Goal: Task Accomplishment & Management: Use online tool/utility

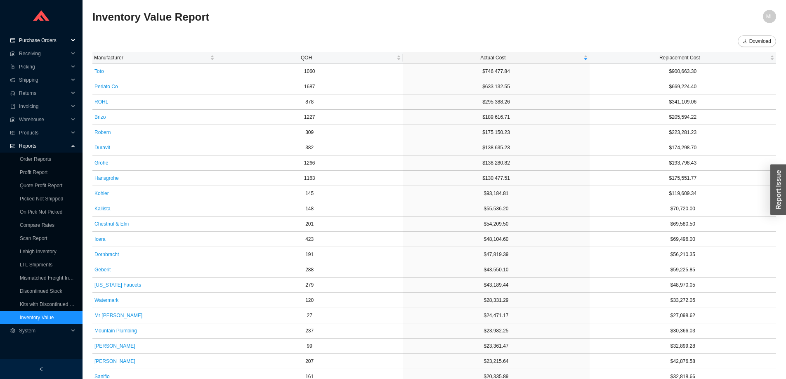
click at [35, 39] on span "Purchase Orders" at bounding box center [44, 40] width 50 height 13
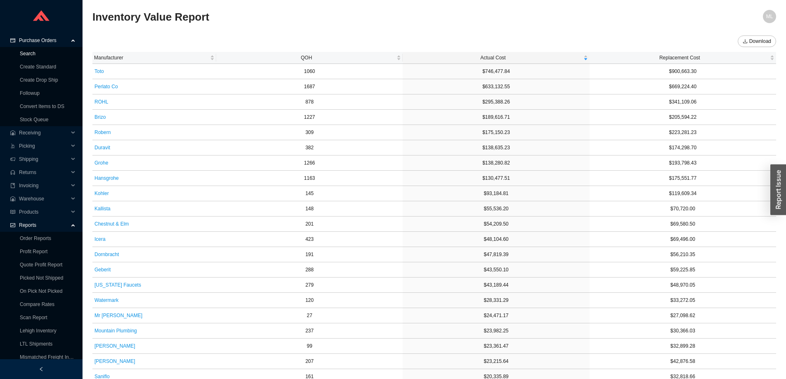
click at [28, 53] on link "Search" at bounding box center [28, 54] width 16 height 6
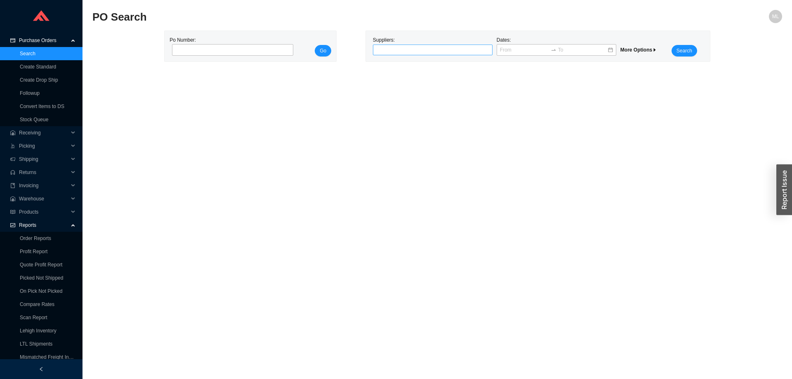
click at [419, 51] on div at bounding box center [429, 50] width 109 height 8
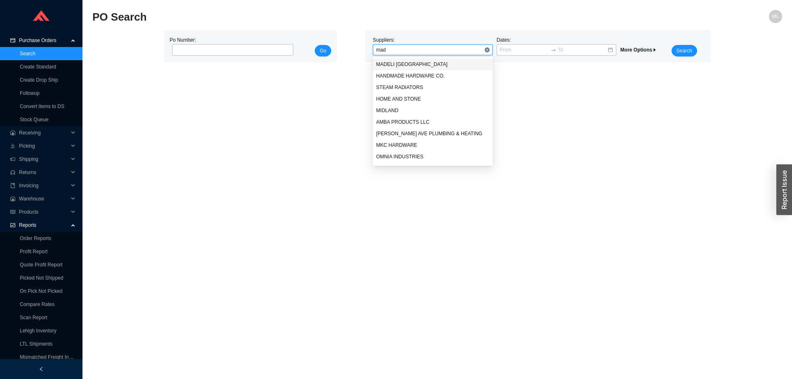
type input "made"
click at [397, 62] on div "MADELI [GEOGRAPHIC_DATA]" at bounding box center [432, 64] width 113 height 7
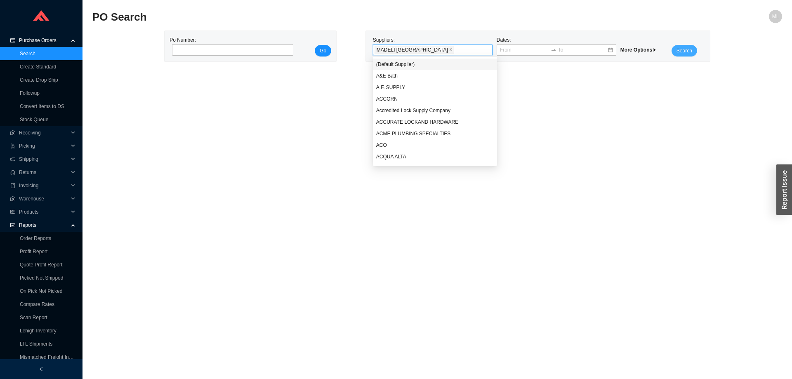
click at [690, 50] on span "Search" at bounding box center [685, 51] width 16 height 8
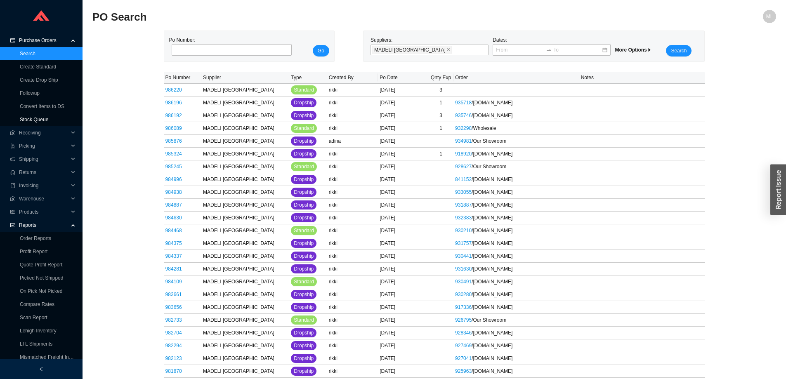
click at [31, 117] on link "Stock Queue" at bounding box center [34, 120] width 28 height 6
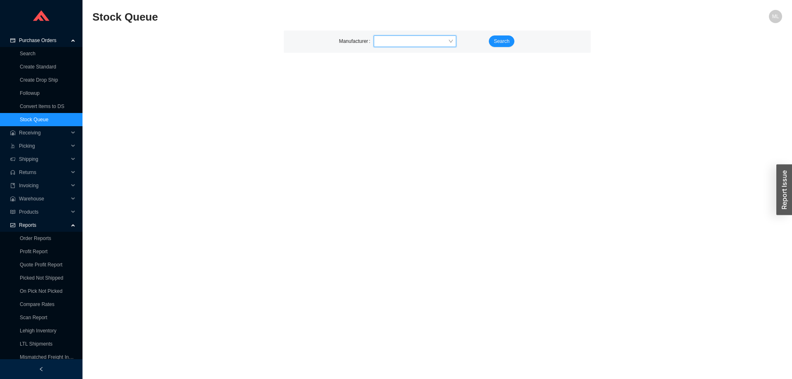
click at [394, 42] on input "search" at bounding box center [412, 41] width 71 height 11
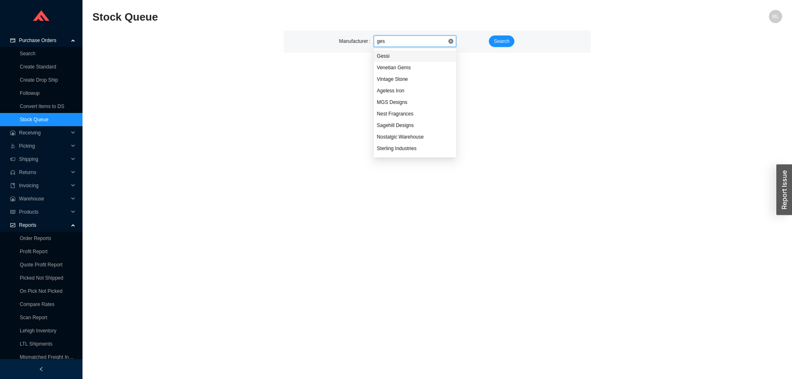
type input "[PERSON_NAME]"
click at [384, 57] on div "Gessi" at bounding box center [415, 55] width 76 height 7
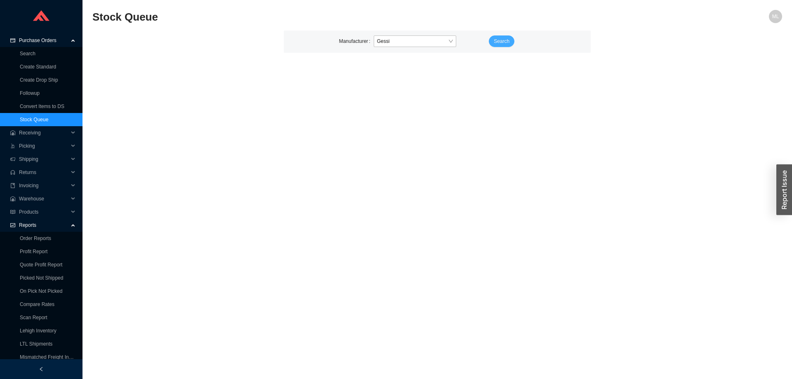
click at [503, 40] on span "Search" at bounding box center [502, 41] width 16 height 8
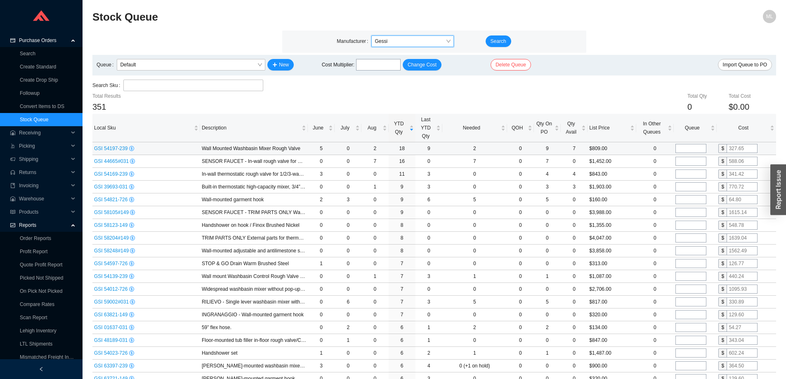
click at [111, 149] on span "GSI 54197-239" at bounding box center [111, 149] width 35 height 6
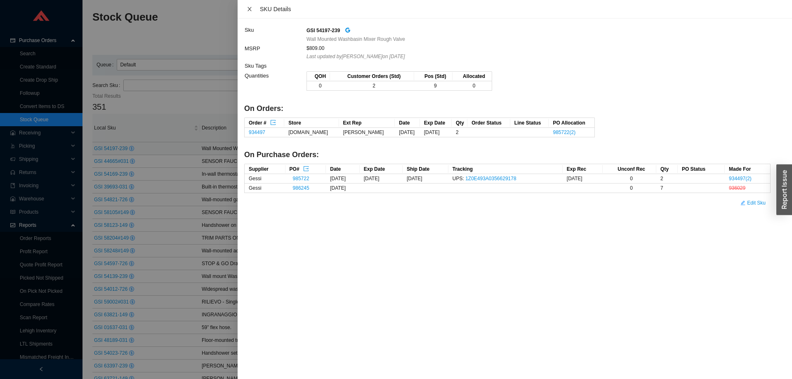
click at [250, 7] on icon "close" at bounding box center [250, 9] width 6 height 6
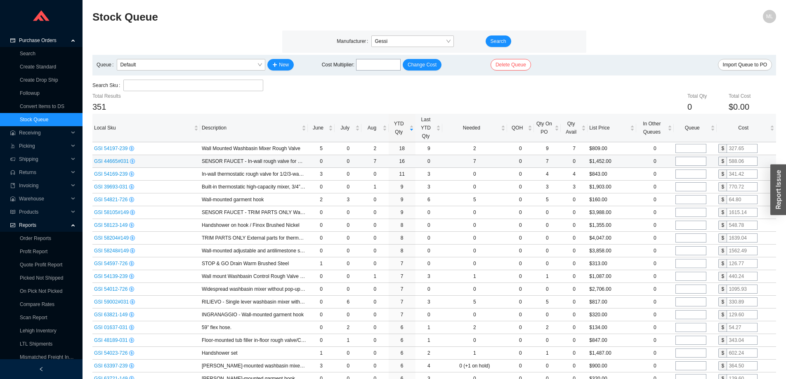
click at [115, 163] on span "GSI 44665#031" at bounding box center [112, 161] width 36 height 6
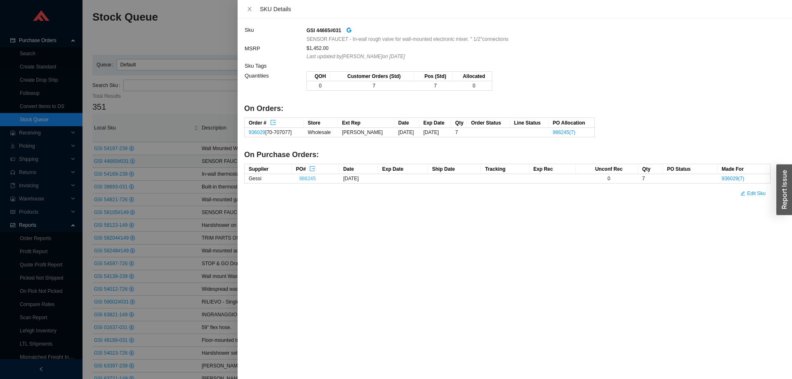
click at [307, 178] on link "986245" at bounding box center [307, 179] width 17 height 6
click at [249, 7] on icon "close" at bounding box center [250, 9] width 6 height 6
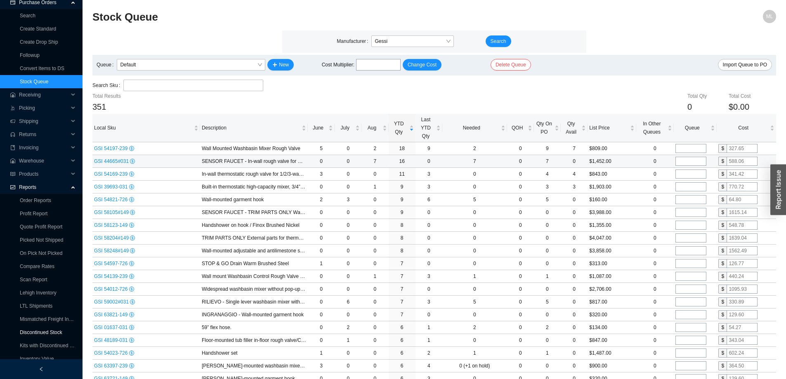
scroll to position [57, 0]
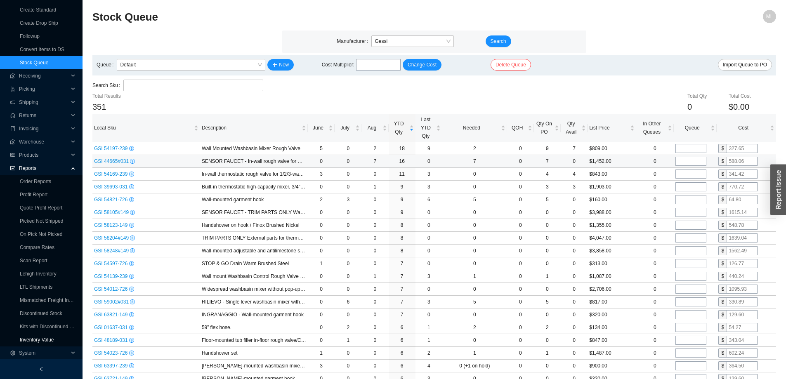
click at [45, 339] on link "Inventory Value" at bounding box center [37, 340] width 34 height 6
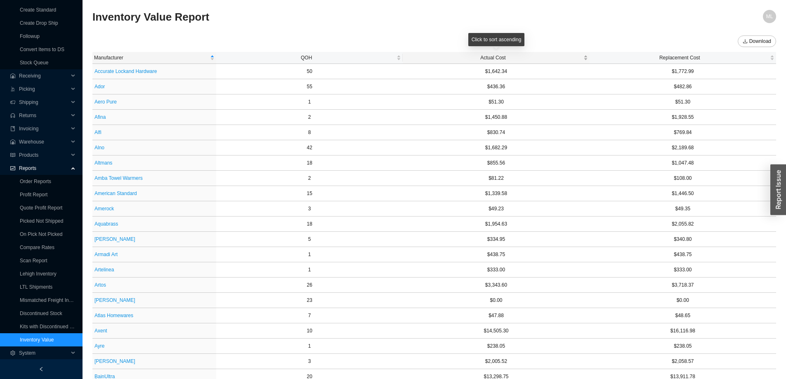
click at [501, 55] on span "Actual Cost" at bounding box center [492, 58] width 177 height 8
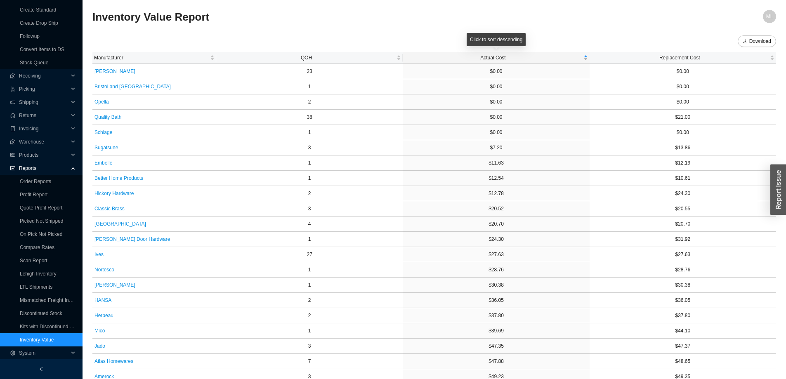
click at [500, 58] on span "Actual Cost" at bounding box center [492, 58] width 177 height 8
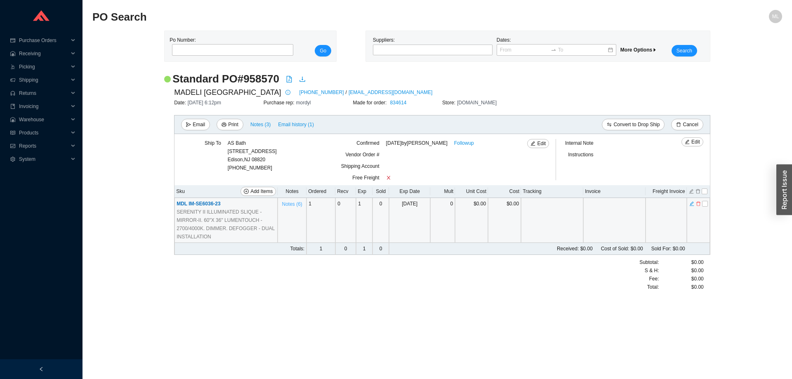
click at [290, 204] on span "Notes ( 6 )" at bounding box center [292, 204] width 20 height 8
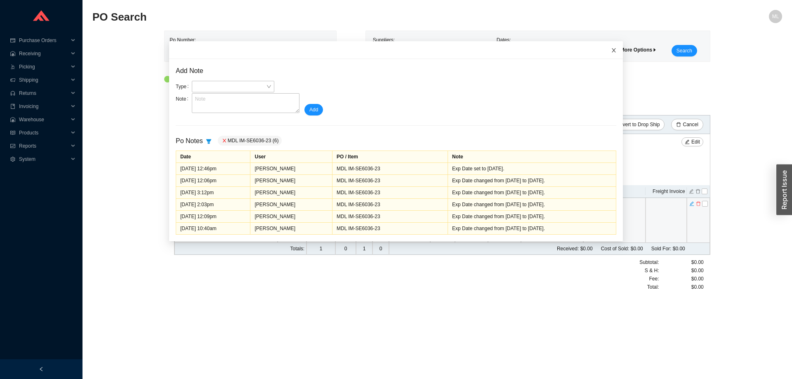
click at [611, 50] on icon "close" at bounding box center [614, 50] width 6 height 6
